Goal: Task Accomplishment & Management: Complete application form

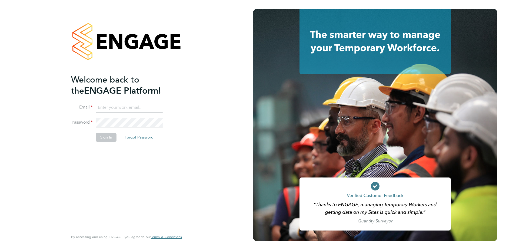
type input "alisa.boateng@justice.gov.uk"
click at [107, 137] on button "Sign In" at bounding box center [106, 137] width 21 height 9
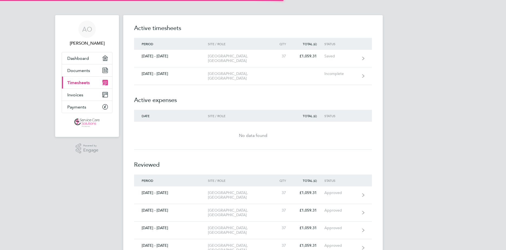
click at [81, 81] on span "Timesheets" at bounding box center [78, 82] width 22 height 5
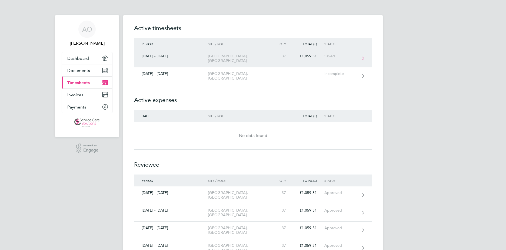
click at [237, 56] on div "[GEOGRAPHIC_DATA], [GEOGRAPHIC_DATA]" at bounding box center [239, 58] width 62 height 9
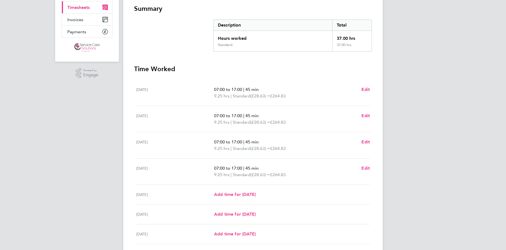
scroll to position [117, 0]
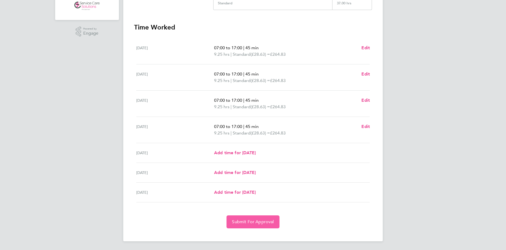
click at [250, 224] on span "Submit For Approval" at bounding box center [253, 221] width 42 height 5
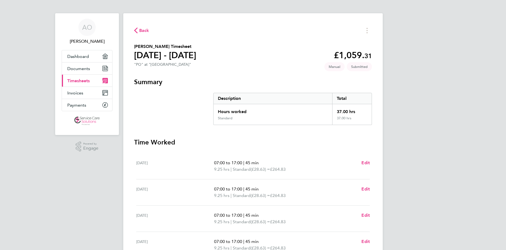
scroll to position [2, 0]
click at [86, 83] on span "Timesheets" at bounding box center [78, 80] width 22 height 5
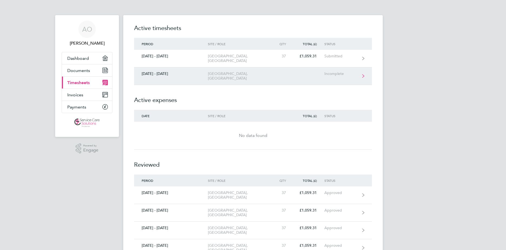
click at [250, 75] on div "[GEOGRAPHIC_DATA], [GEOGRAPHIC_DATA]" at bounding box center [239, 75] width 62 height 9
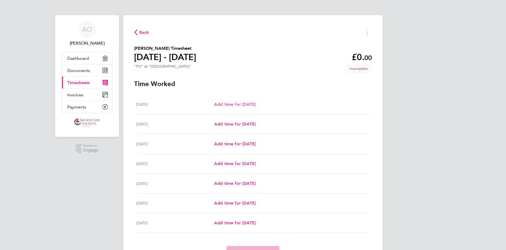
click at [237, 104] on span "Add time for [DATE]" at bounding box center [235, 104] width 42 height 5
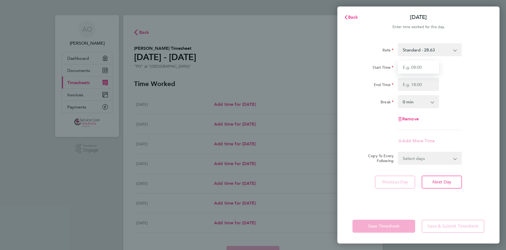
click at [411, 68] on input "Start Time" at bounding box center [418, 67] width 41 height 13
type input "07:00"
click at [411, 87] on input "End Time" at bounding box center [418, 84] width 41 height 13
type input "17:00"
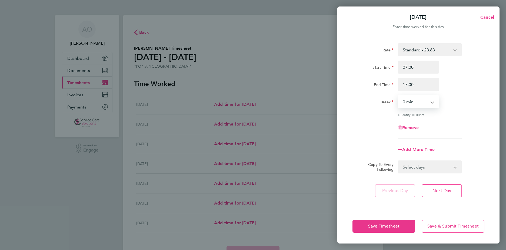
click at [415, 101] on select "0 min 15 min 30 min 45 min 60 min 75 min 90 min" at bounding box center [416, 102] width 34 height 12
select select "45"
click at [399, 96] on select "0 min 15 min 30 min 45 min 60 min 75 min 90 min" at bounding box center [416, 102] width 34 height 12
click at [416, 167] on select "Select days Day Weekday (Mon-Fri) Weekend (Sat-Sun) [DATE] [DATE] [DATE] [DATE]…" at bounding box center [427, 167] width 57 height 12
select select "WEEKDAY"
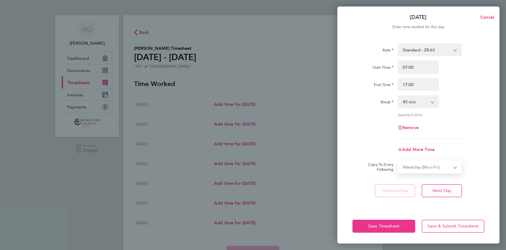
click at [399, 161] on select "Select days Day Weekday (Mon-Fri) Weekend (Sat-Sun) [DATE] [DATE] [DATE] [DATE]…" at bounding box center [427, 167] width 57 height 12
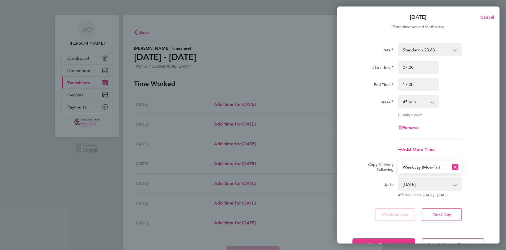
click at [425, 182] on select "[DATE] [DATE] [DATE] [DATE] [DATE] [DATE]" at bounding box center [427, 184] width 56 height 12
select select "[DATE]"
click at [399, 178] on select "[DATE] [DATE] [DATE] [DATE] [DATE] [DATE]" at bounding box center [427, 184] width 56 height 12
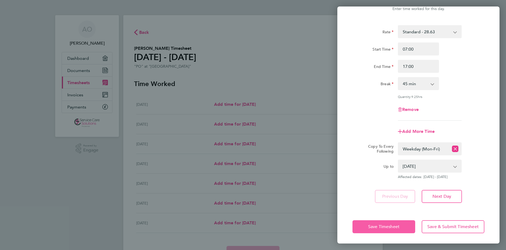
click at [394, 225] on span "Save Timesheet" at bounding box center [383, 226] width 31 height 5
